Goal: Check status: Check status

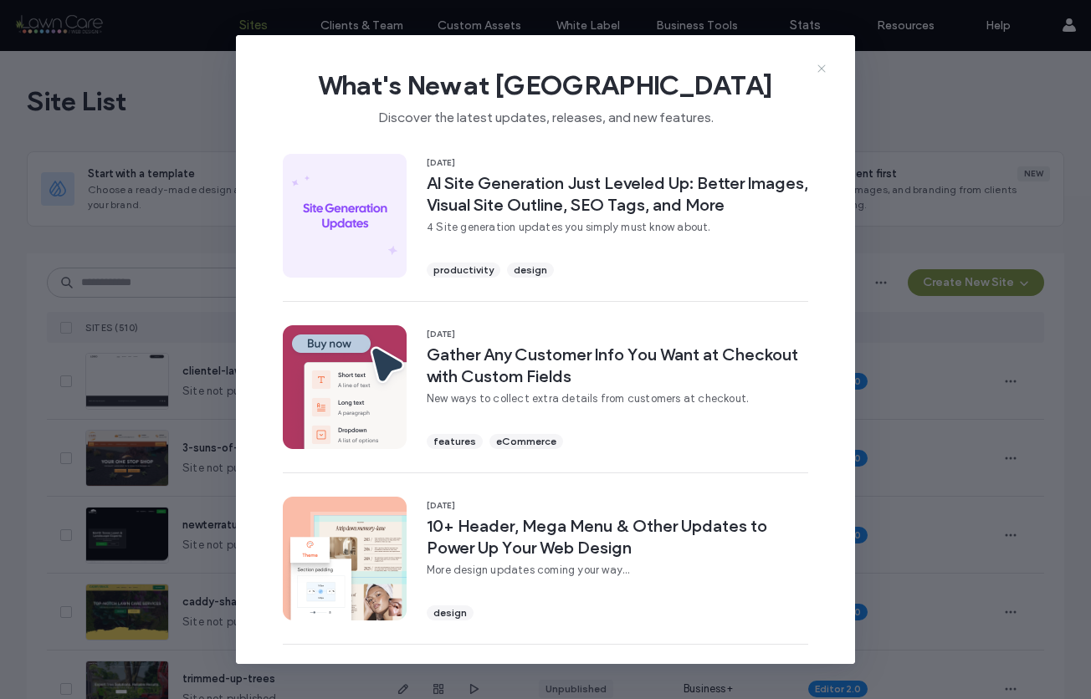
click at [827, 68] on icon at bounding box center [821, 68] width 13 height 13
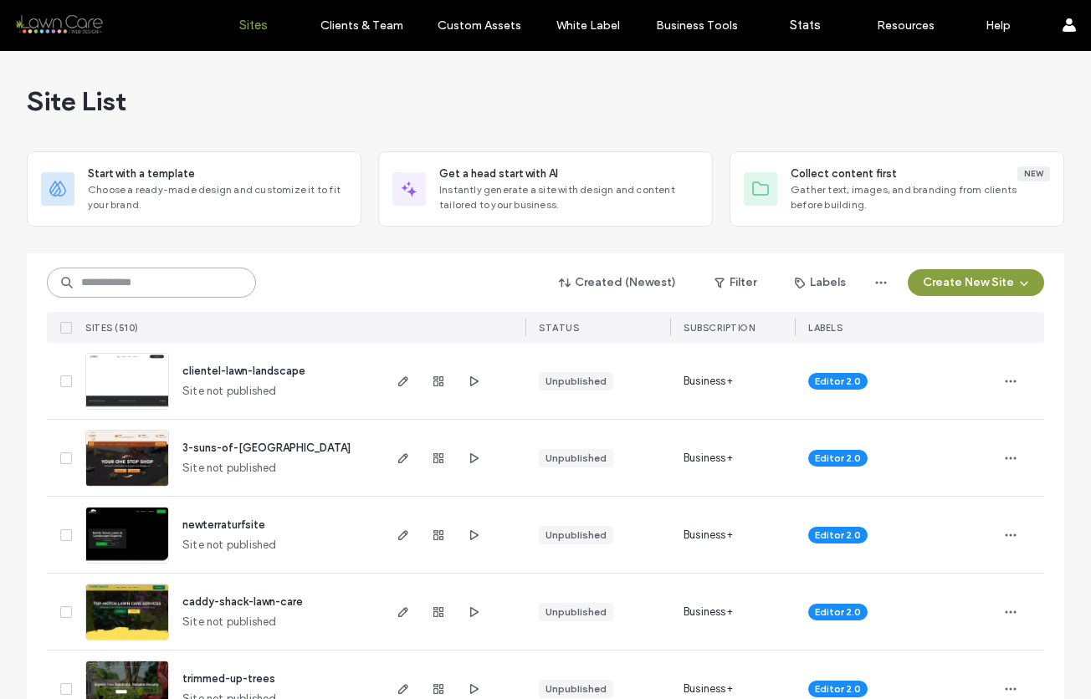
click at [133, 284] on input at bounding box center [151, 283] width 209 height 30
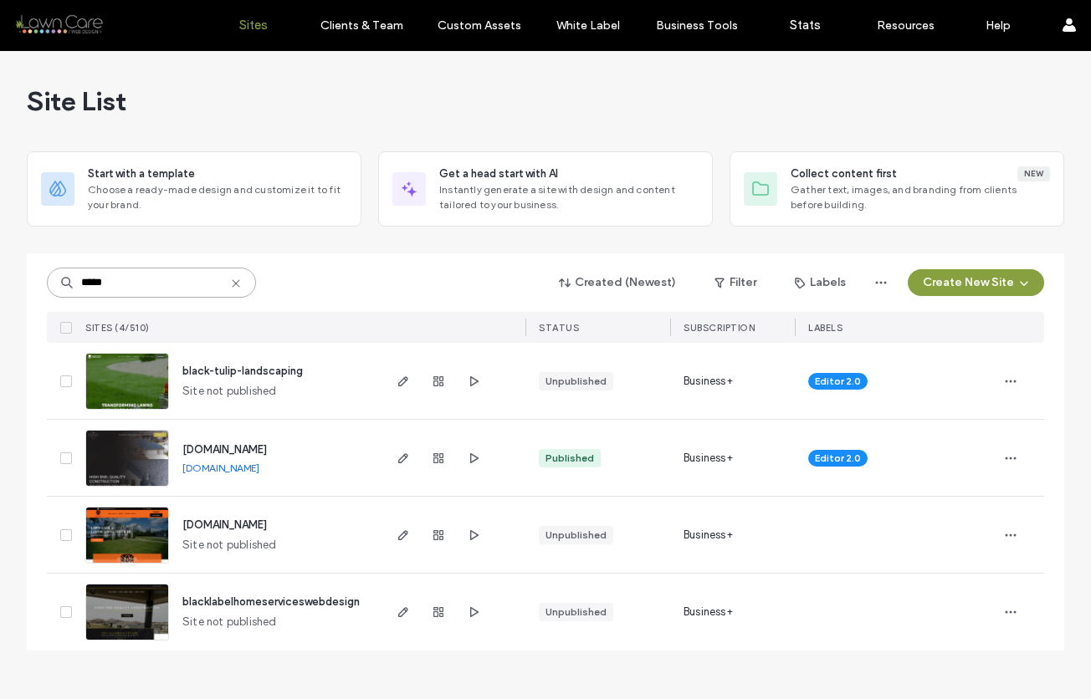
type input "*****"
click at [147, 392] on img at bounding box center [127, 411] width 82 height 114
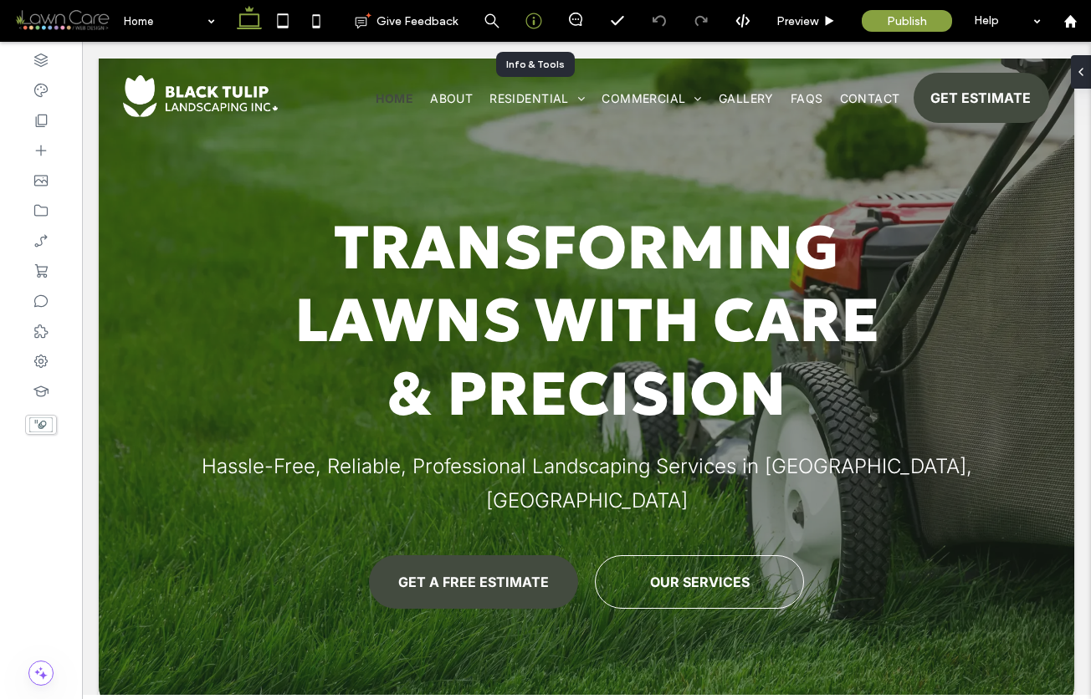
click at [531, 23] on icon at bounding box center [533, 21] width 17 height 17
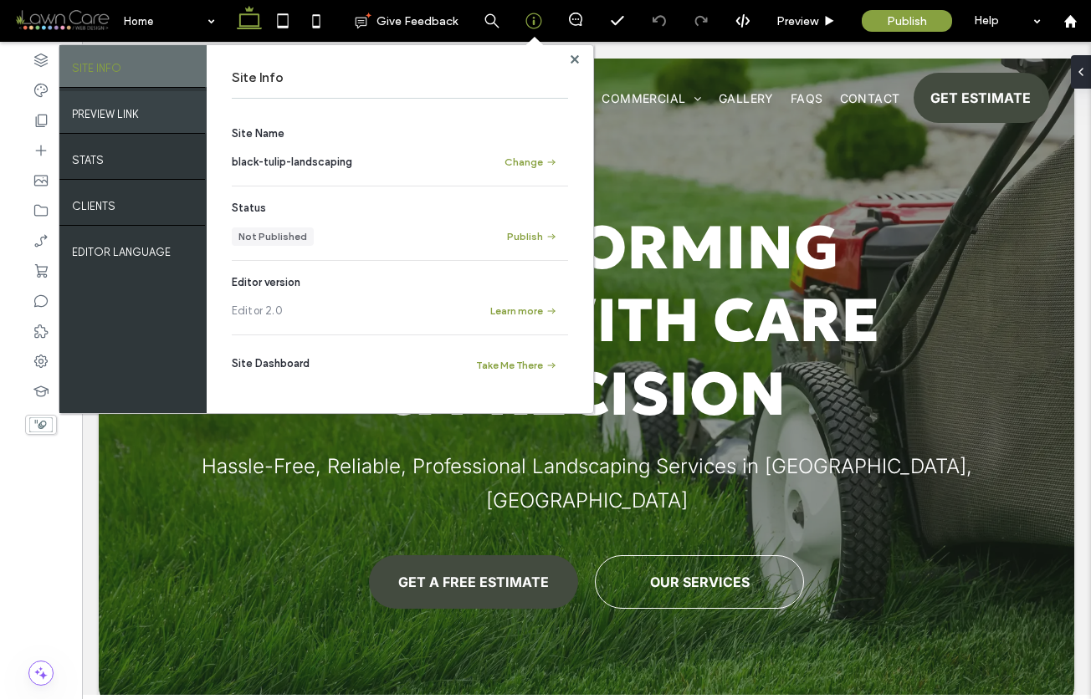
click at [106, 113] on label "PREVIEW LINK" at bounding box center [105, 110] width 67 height 21
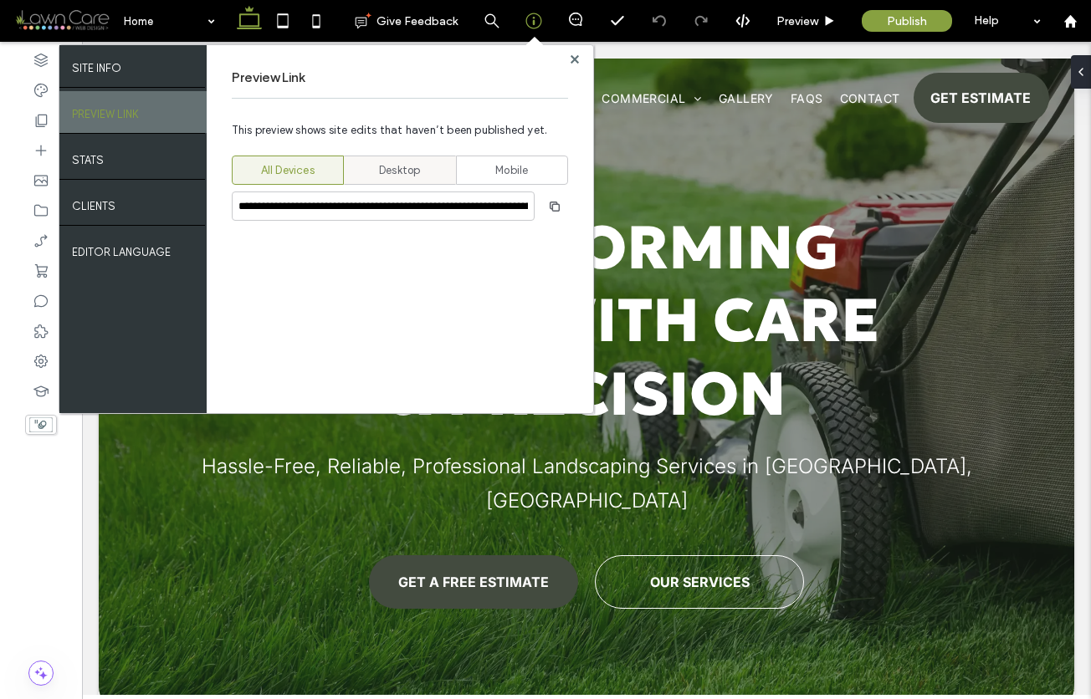
click at [391, 176] on span "Desktop" at bounding box center [399, 170] width 41 height 17
type input "**********"
click at [555, 211] on use "button" at bounding box center [555, 206] width 10 height 10
click at [573, 59] on use at bounding box center [574, 58] width 8 height 8
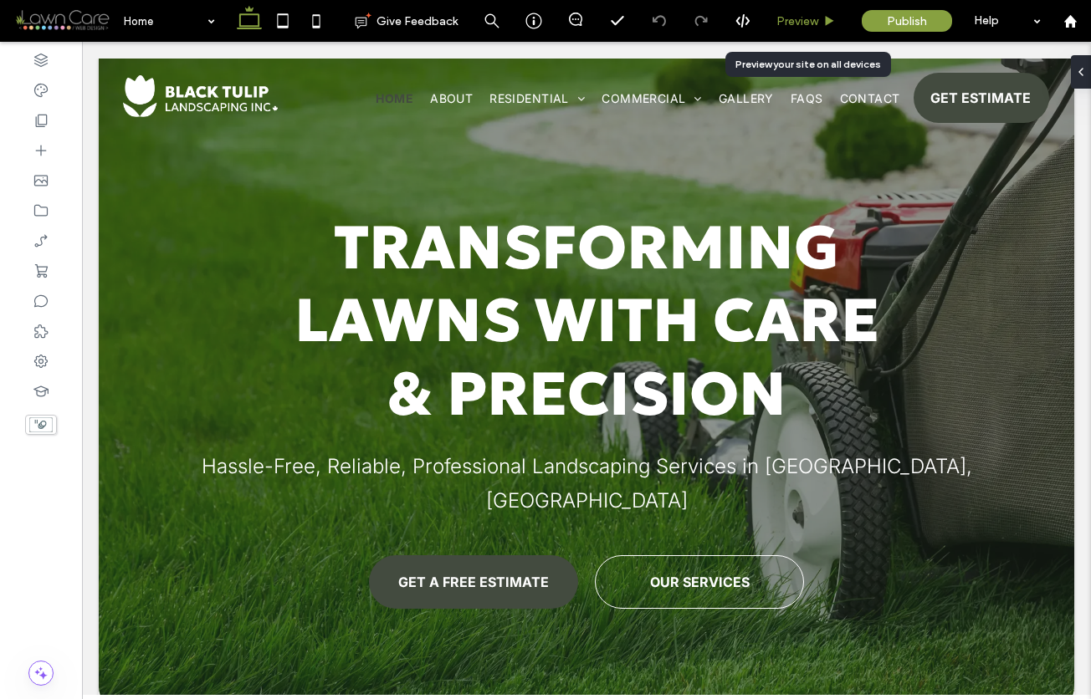
click at [798, 21] on span "Preview" at bounding box center [797, 21] width 42 height 14
